Goal: Information Seeking & Learning: Find specific fact

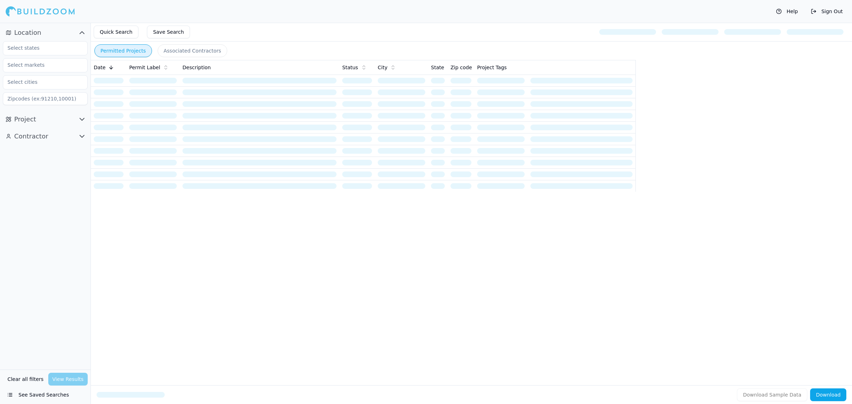
click at [81, 119] on icon "button" at bounding box center [82, 119] width 4 height 2
click at [82, 270] on icon "button" at bounding box center [82, 273] width 9 height 9
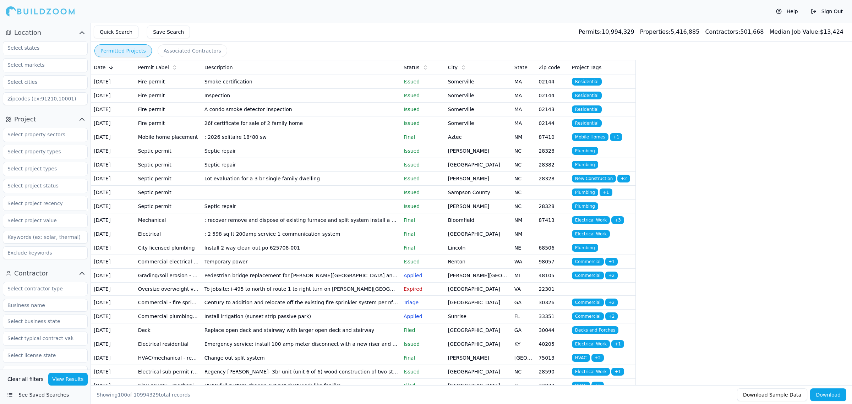
drag, startPoint x: 740, startPoint y: 137, endPoint x: 608, endPoint y: 170, distance: 136.4
click at [417, 26] on div "Quick Search Save Search Permits: 10,994,329 Properties: 5,416,885 Contractors:…" at bounding box center [471, 32] width 761 height 19
click at [47, 47] on input "text" at bounding box center [40, 48] width 75 height 13
type input "flo"
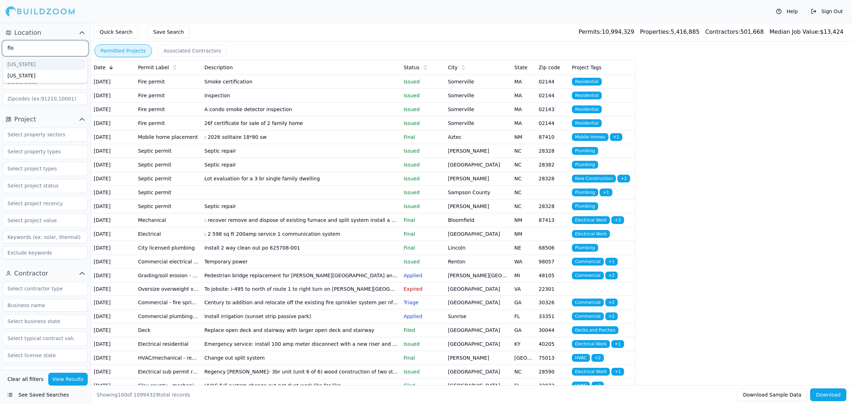
click at [44, 59] on div "[US_STATE]" at bounding box center [45, 64] width 81 height 11
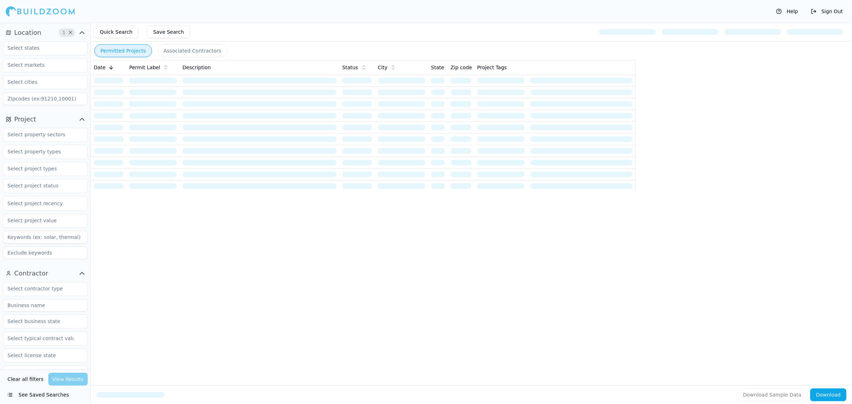
click at [549, 31] on div "Quick Search Save Search" at bounding box center [471, 32] width 761 height 19
click at [58, 159] on div at bounding box center [45, 152] width 85 height 14
click at [506, 27] on div "Quick Search Save Search" at bounding box center [471, 32] width 761 height 19
click at [419, 27] on div "Quick Search Save Search" at bounding box center [471, 32] width 761 height 19
click at [63, 169] on input "text" at bounding box center [40, 168] width 75 height 13
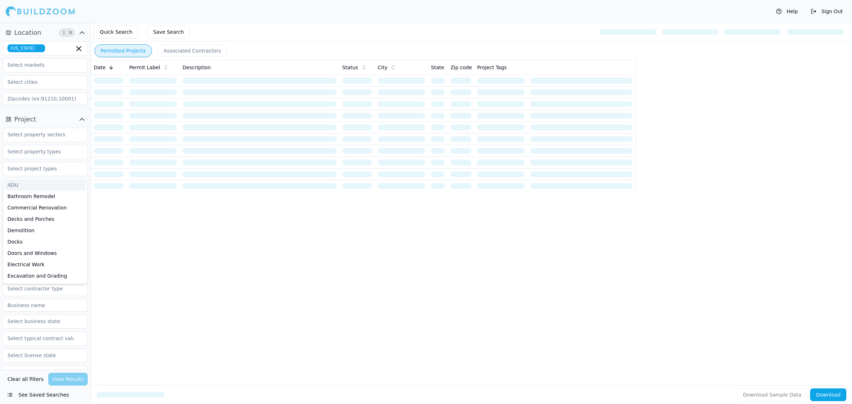
click at [455, 24] on div "Quick Search Save Search" at bounding box center [471, 32] width 761 height 19
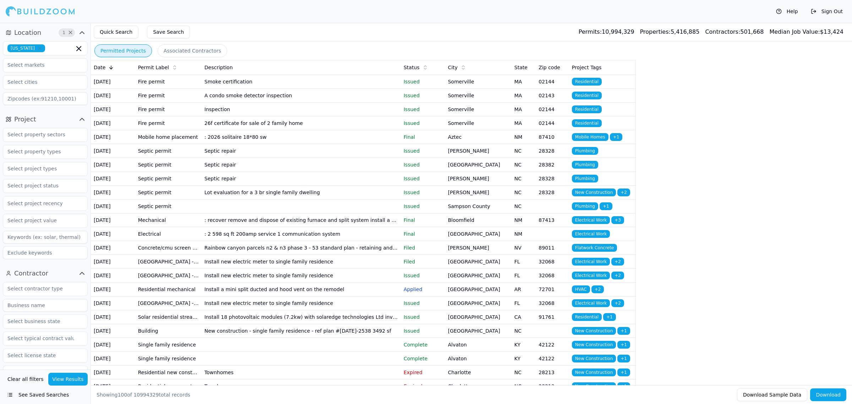
click at [61, 188] on input "text" at bounding box center [40, 185] width 75 height 13
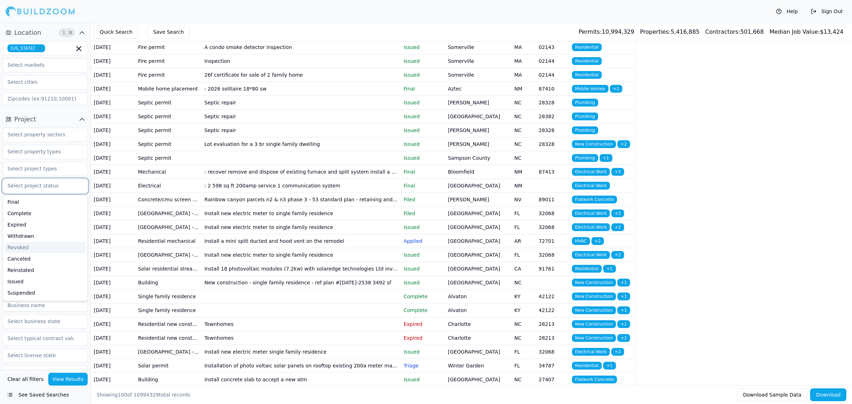
scroll to position [177, 0]
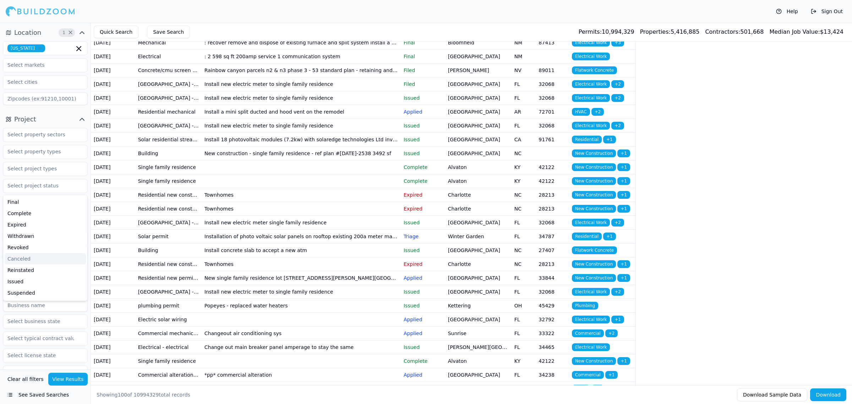
click at [322, 13] on div "Help Sign Out" at bounding box center [426, 11] width 852 height 23
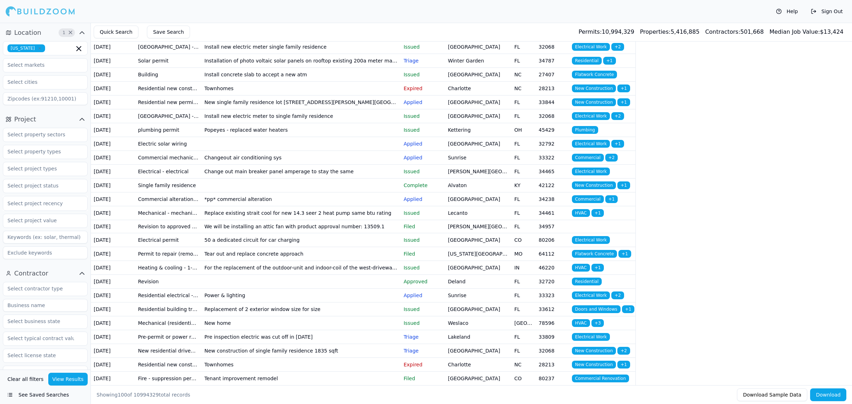
scroll to position [355, 0]
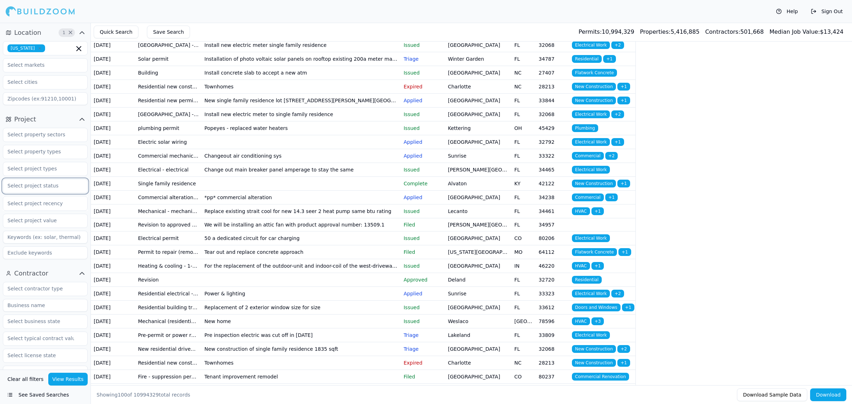
click at [45, 182] on input "text" at bounding box center [40, 185] width 75 height 13
click at [342, 13] on div "Help Sign Out" at bounding box center [426, 11] width 852 height 23
click at [42, 305] on input at bounding box center [45, 305] width 85 height 13
type input "[PERSON_NAME] Construction"
click at [81, 378] on button "View Results" at bounding box center [68, 379] width 40 height 13
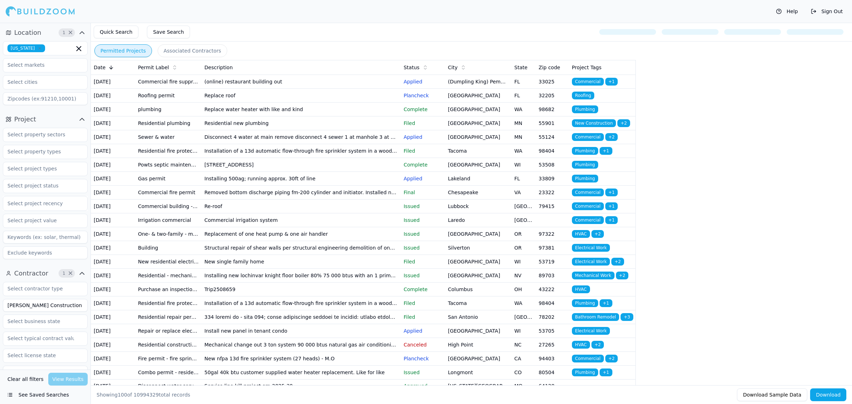
click at [50, 41] on div "[US_STATE]" at bounding box center [45, 48] width 85 height 14
type input "flo"
click at [215, 8] on div "Help Sign Out" at bounding box center [426, 11] width 852 height 23
click at [64, 166] on input "text" at bounding box center [40, 168] width 75 height 13
type input "new"
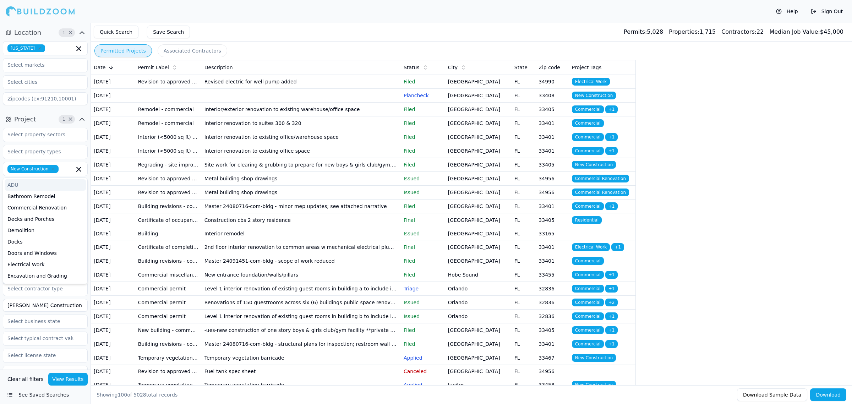
click at [405, 36] on div "Quick Search Save Search Permits: 5,028 Properties: 1,715 Contractors: 22 Media…" at bounding box center [471, 32] width 761 height 19
click at [69, 380] on button "View Results" at bounding box center [68, 379] width 40 height 13
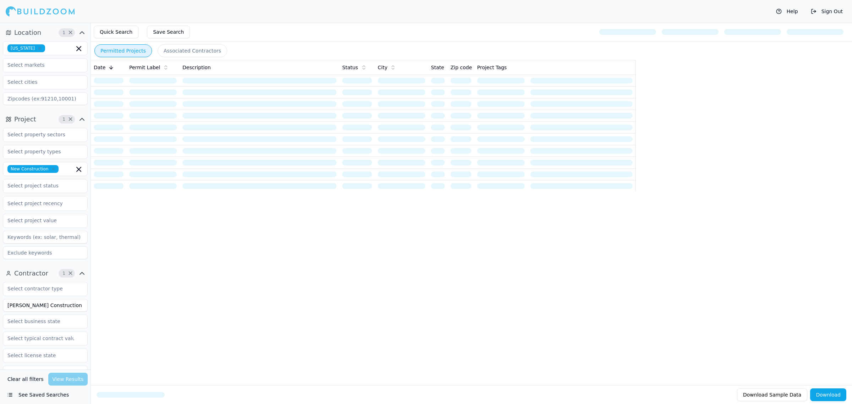
click at [492, 46] on div "Permitted Projects Associated Contractors" at bounding box center [470, 50] width 761 height 13
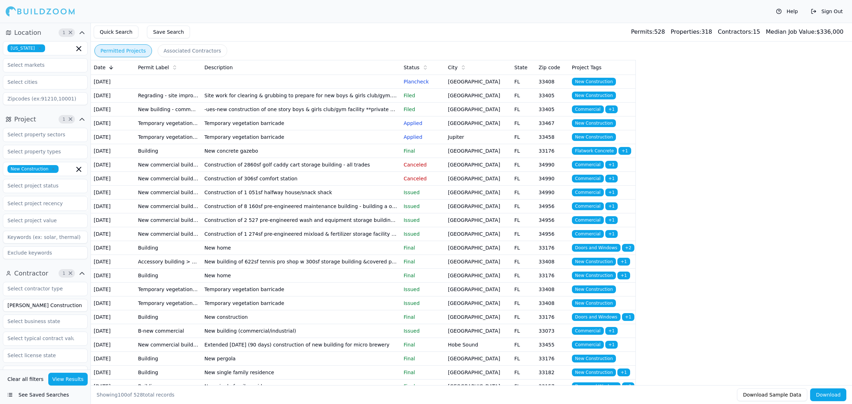
click at [189, 254] on td "Building" at bounding box center [168, 248] width 66 height 14
